Goal: Navigation & Orientation: Find specific page/section

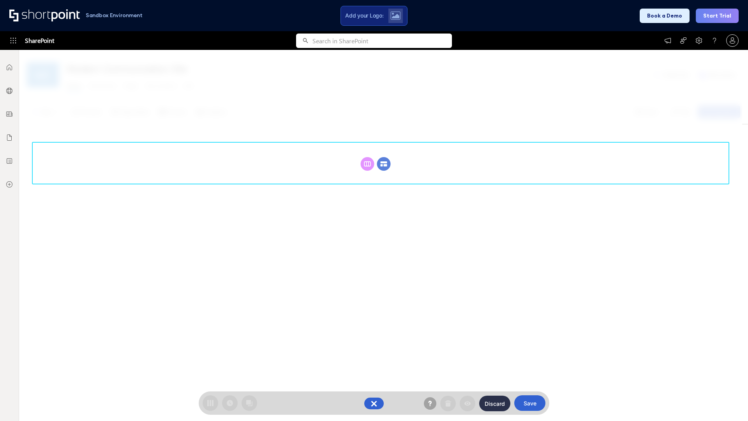
scroll to position [107, 0]
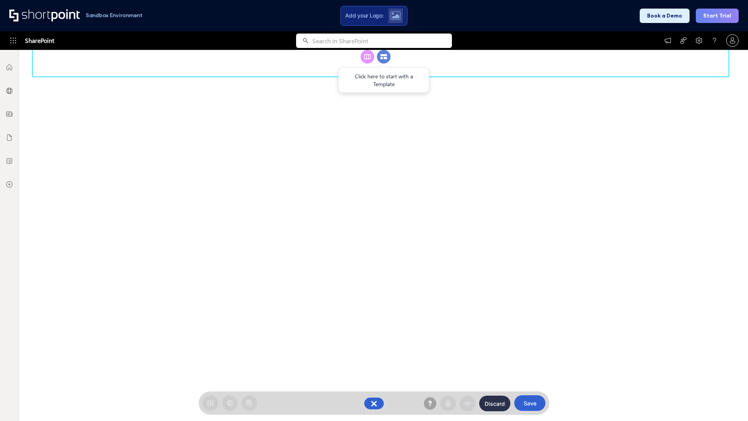
click at [384, 64] on circle at bounding box center [384, 57] width 14 height 14
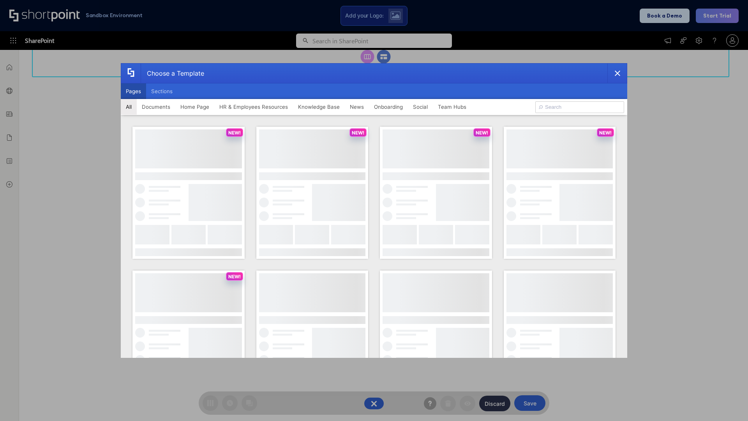
scroll to position [0, 0]
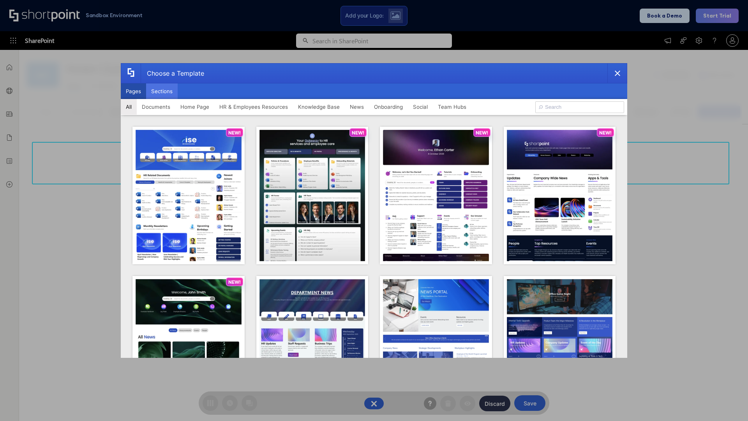
click at [162, 91] on button "Sections" at bounding box center [162, 91] width 32 height 16
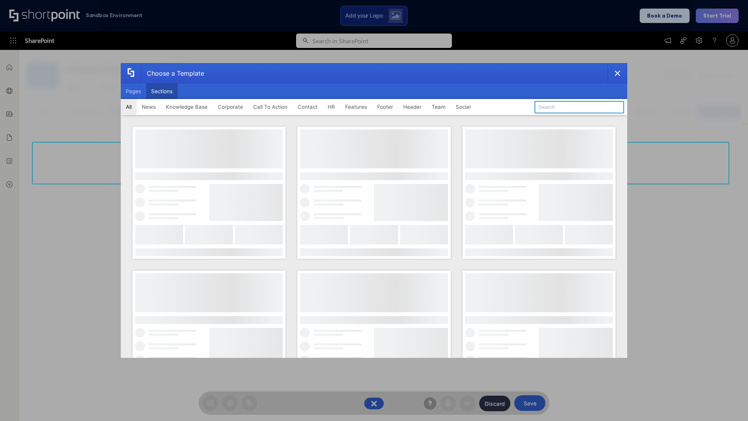
type input "Features Kit 4"
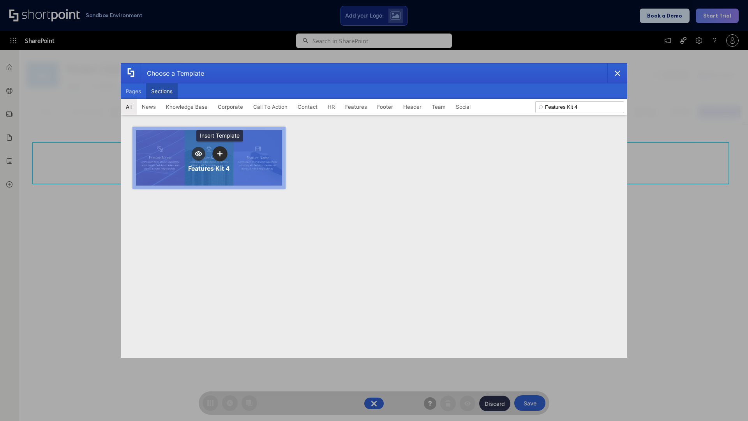
click at [220, 154] on icon "template selector" at bounding box center [219, 153] width 5 height 5
